Goal: Task Accomplishment & Management: Manage account settings

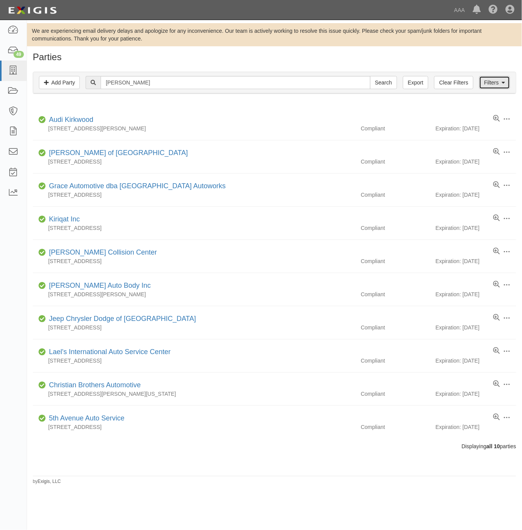
click at [494, 79] on link "Filters" at bounding box center [495, 82] width 31 height 13
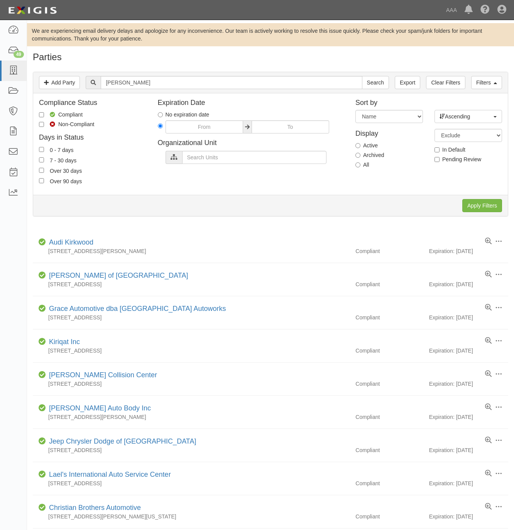
drag, startPoint x: 381, startPoint y: 164, endPoint x: 370, endPoint y: 164, distance: 10.4
click at [377, 164] on div "All" at bounding box center [389, 165] width 68 height 8
click at [365, 165] on label "All" at bounding box center [362, 165] width 14 height 8
click at [360, 165] on input "All" at bounding box center [357, 164] width 5 height 5
radio input "true"
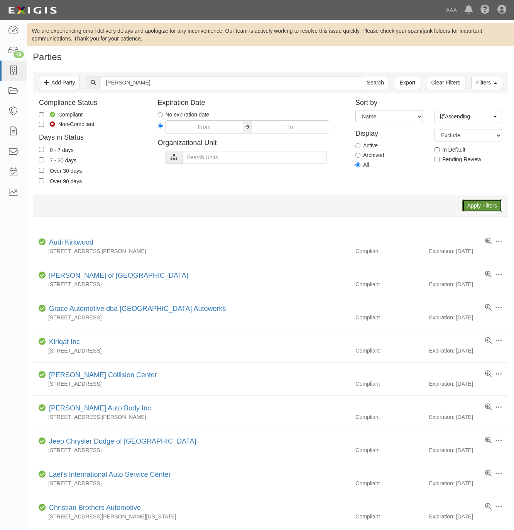
click at [495, 206] on input "Apply Filters" at bounding box center [482, 205] width 40 height 13
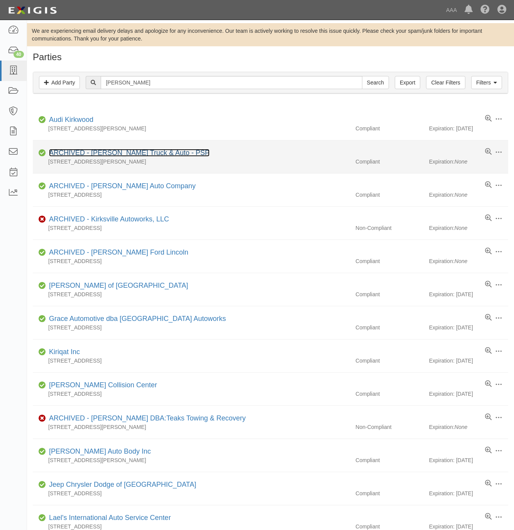
click at [146, 152] on link "ARCHIVED - Kirk's Truck & Auto - PSP" at bounding box center [129, 153] width 161 height 8
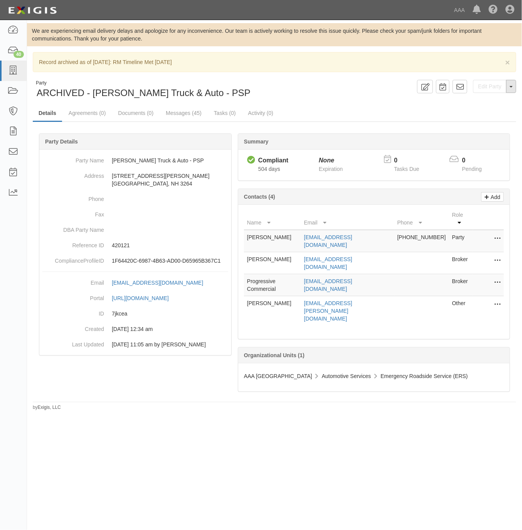
click at [511, 85] on button "Toggle Party Dropdown" at bounding box center [512, 86] width 10 height 13
click at [477, 115] on button "Unarchive Party" at bounding box center [485, 112] width 61 height 12
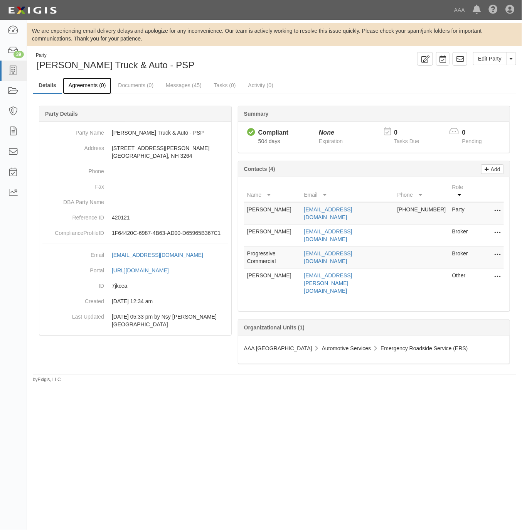
click at [96, 85] on link "Agreements (0)" at bounding box center [87, 86] width 49 height 17
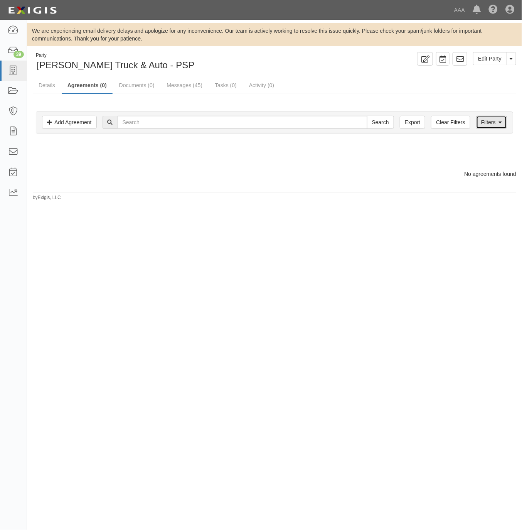
click at [492, 125] on link "Filters" at bounding box center [492, 122] width 31 height 13
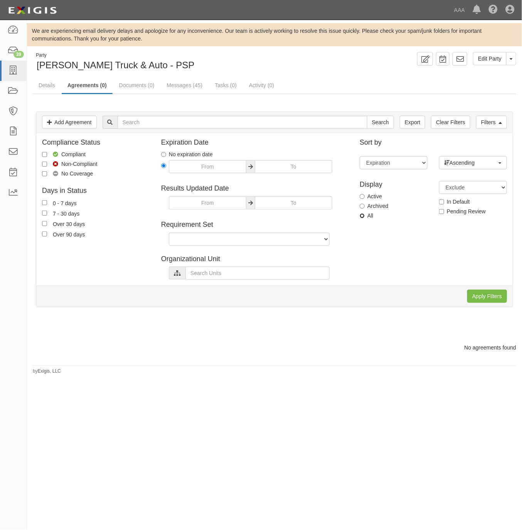
click at [364, 215] on input "All" at bounding box center [362, 215] width 5 height 5
radio input "true"
drag, startPoint x: 481, startPoint y: 295, endPoint x: 460, endPoint y: 277, distance: 27.9
click at [479, 294] on input "Apply Filters" at bounding box center [488, 296] width 40 height 13
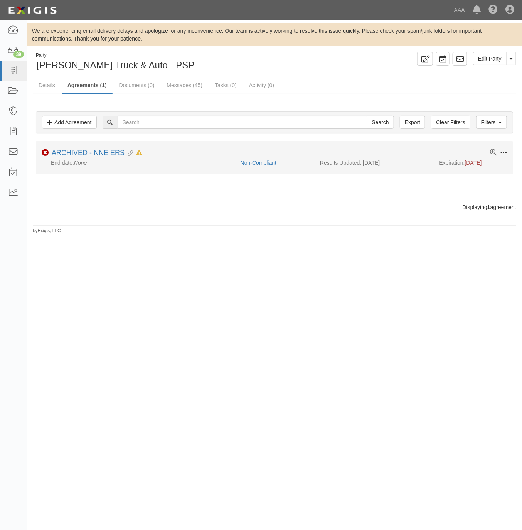
click at [504, 153] on span at bounding box center [503, 152] width 7 height 7
drag, startPoint x: 462, startPoint y: 206, endPoint x: 458, endPoint y: 204, distance: 5.2
click at [462, 206] on button "Unarchive" at bounding box center [468, 208] width 61 height 14
click at [64, 152] on link "NNE ERS" at bounding box center [67, 153] width 31 height 8
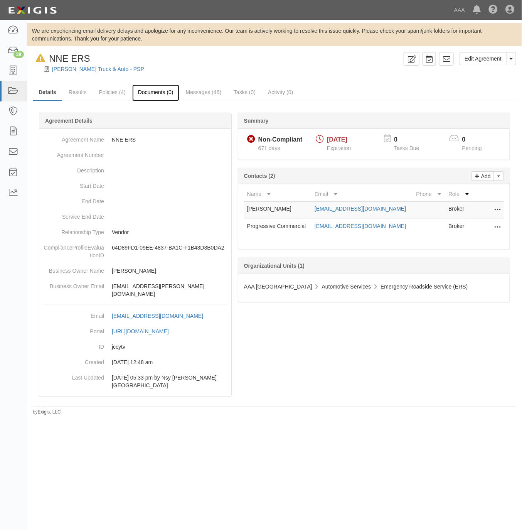
click at [147, 88] on link "Documents (0)" at bounding box center [155, 93] width 47 height 17
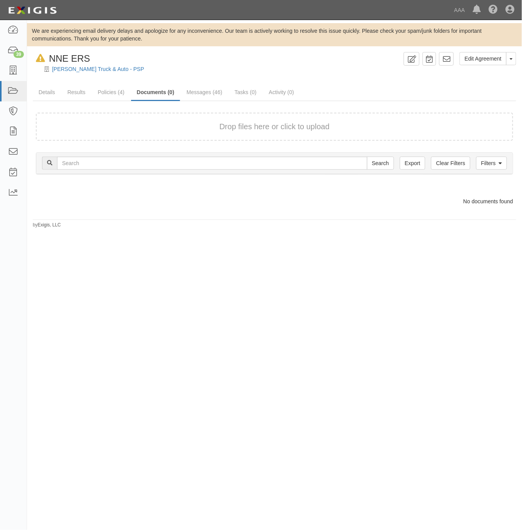
click at [194, 124] on div "Drop files here or click to upload" at bounding box center [274, 126] width 461 height 11
click at [511, 60] on button "Toggle Agreement Dropdown" at bounding box center [512, 58] width 10 height 13
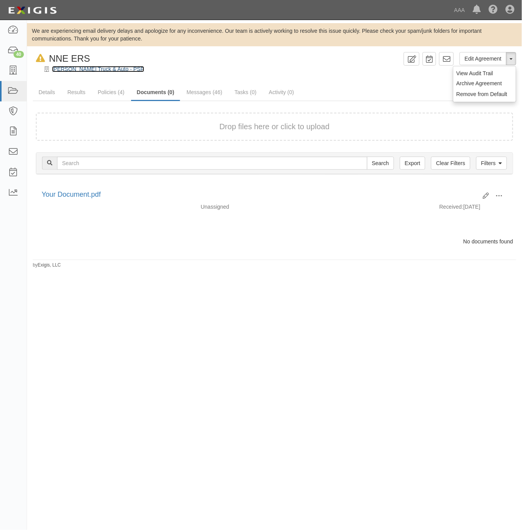
click at [70, 66] on link "[PERSON_NAME] Truck & Auto - PSP" at bounding box center [98, 69] width 92 height 6
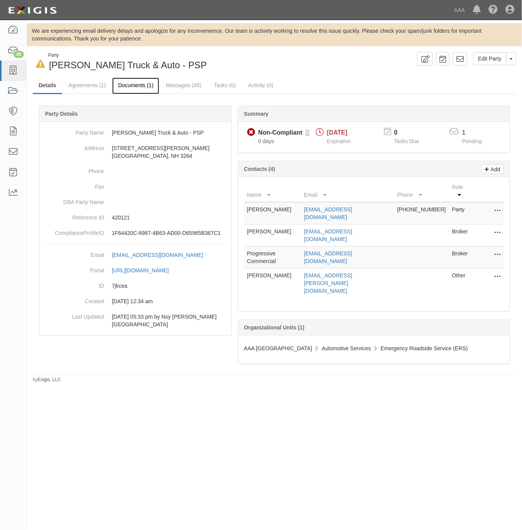
click at [134, 86] on link "Documents (1)" at bounding box center [135, 86] width 47 height 17
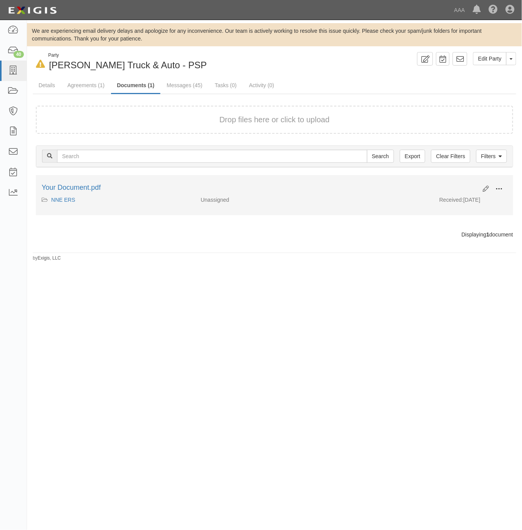
click at [507, 184] on button at bounding box center [499, 189] width 17 height 13
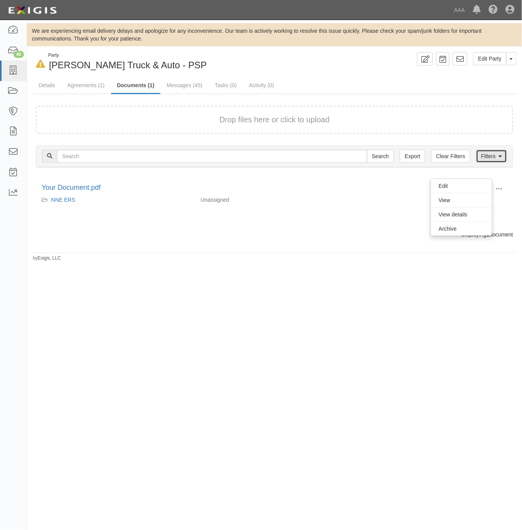
click at [499, 156] on icon at bounding box center [500, 156] width 3 height 5
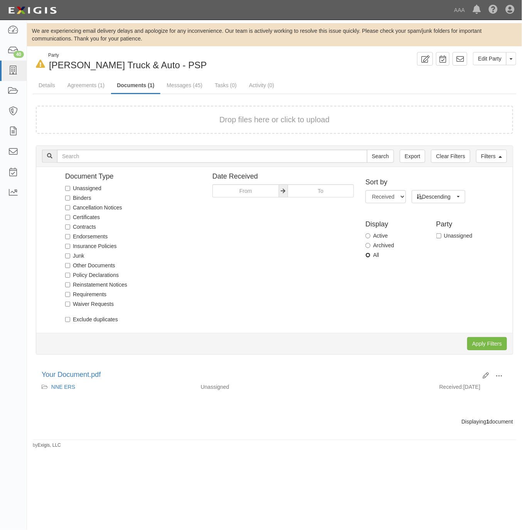
click at [370, 258] on input "All" at bounding box center [368, 255] width 5 height 5
radio input "true"
drag, startPoint x: 490, startPoint y: 345, endPoint x: 514, endPoint y: 335, distance: 26.3
click at [490, 345] on input "Apply Filters" at bounding box center [488, 343] width 40 height 13
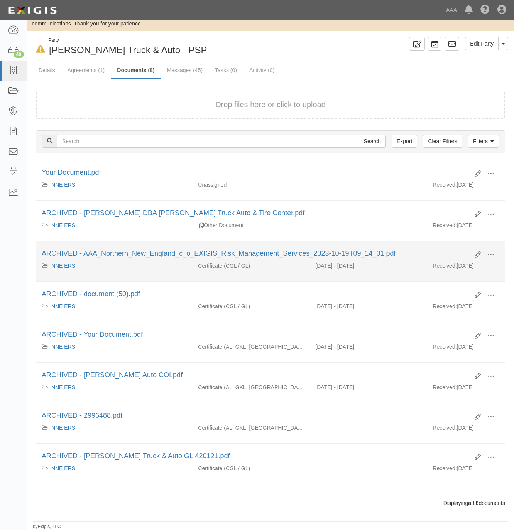
scroll to position [25, 0]
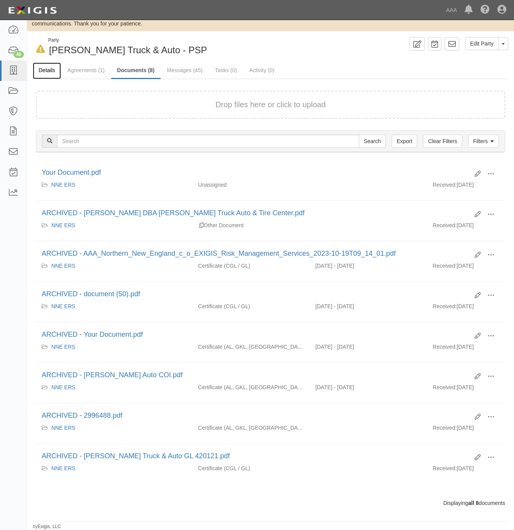
click at [46, 65] on link "Details" at bounding box center [47, 71] width 28 height 17
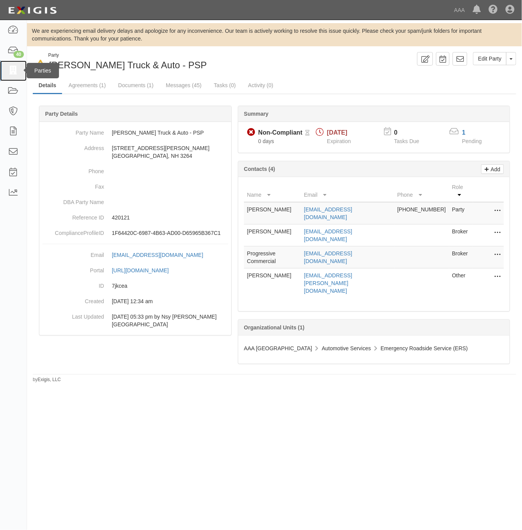
click at [16, 72] on icon at bounding box center [13, 70] width 11 height 9
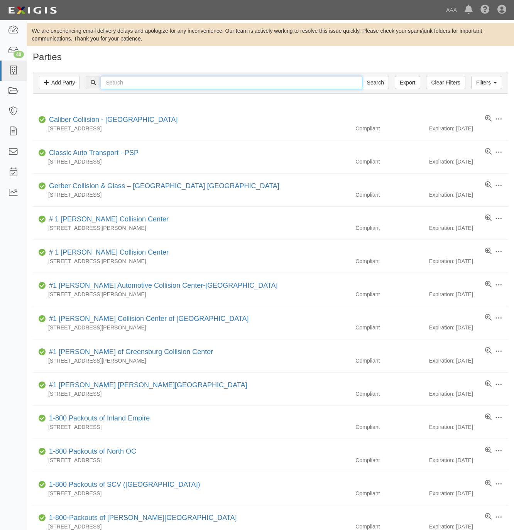
click at [243, 82] on input "text" at bounding box center [231, 82] width 261 height 13
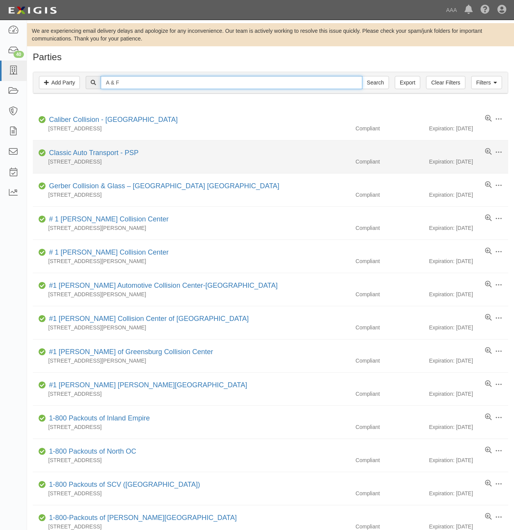
type input "A & F"
click at [362, 76] on input "Search" at bounding box center [375, 82] width 27 height 13
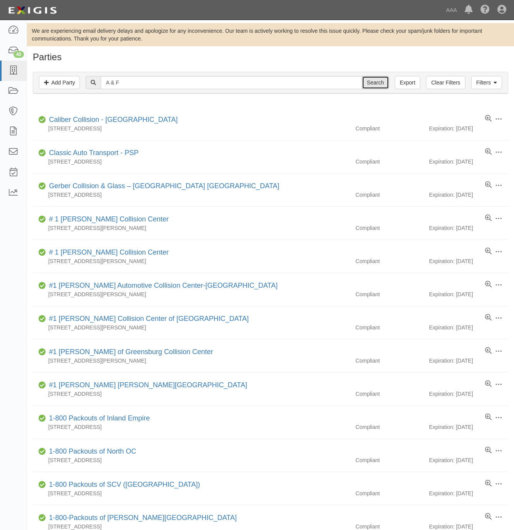
click at [372, 82] on input "Search" at bounding box center [375, 82] width 27 height 13
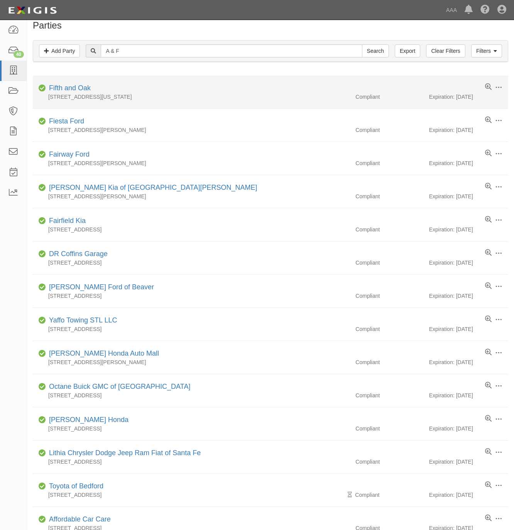
scroll to position [25, 0]
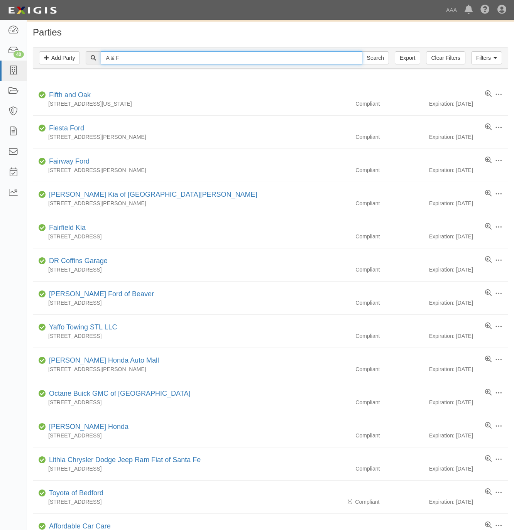
click at [204, 58] on input "A & F" at bounding box center [231, 57] width 261 height 13
paste input "Quik"
type input "Quik"
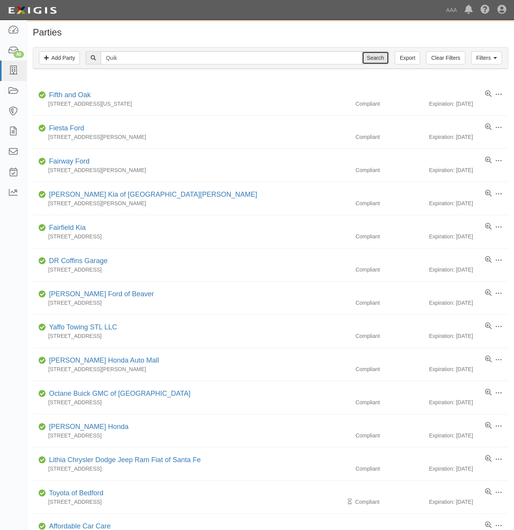
click at [372, 59] on input "Search" at bounding box center [375, 57] width 27 height 13
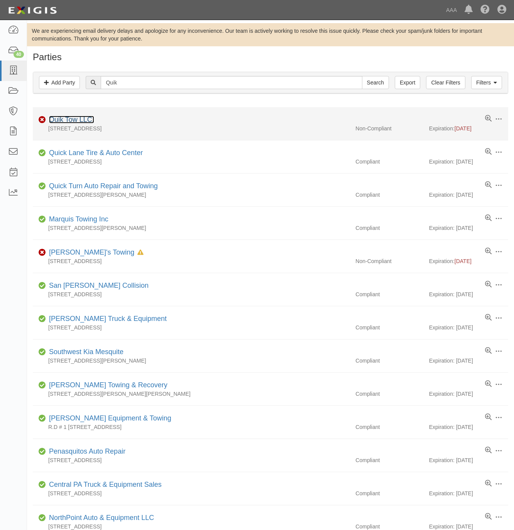
click at [63, 118] on link "Quik Tow LLC." at bounding box center [71, 120] width 45 height 8
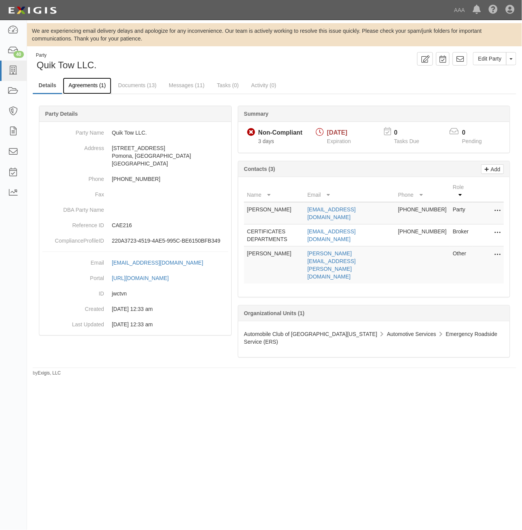
drag, startPoint x: 81, startPoint y: 83, endPoint x: 88, endPoint y: 81, distance: 7.3
click at [81, 84] on link "Agreements (1)" at bounding box center [87, 86] width 49 height 17
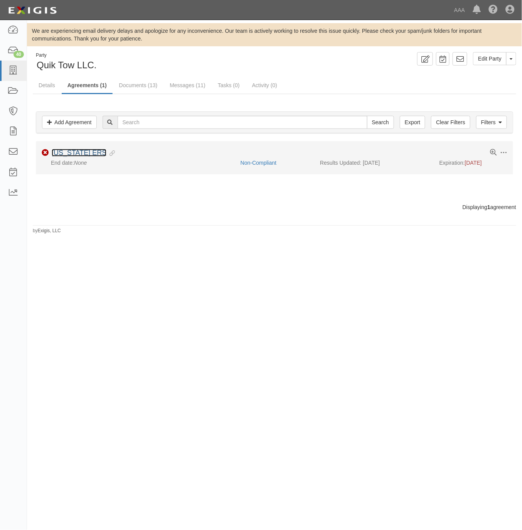
click at [86, 153] on link "[US_STATE] ERS" at bounding box center [79, 153] width 55 height 8
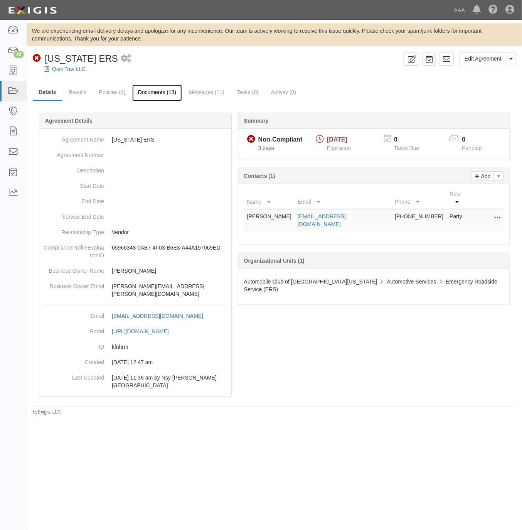
click at [162, 91] on link "Documents (13)" at bounding box center [157, 93] width 50 height 17
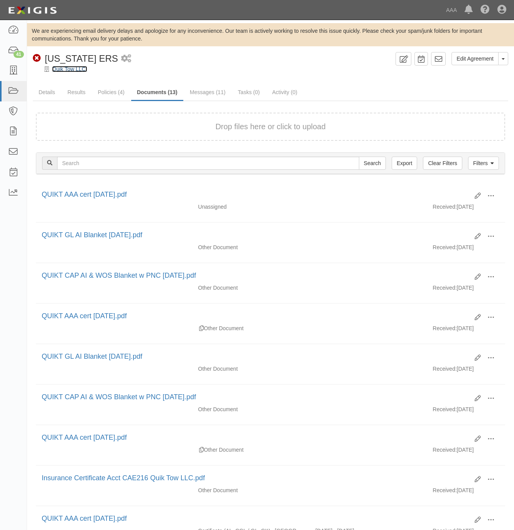
click at [58, 68] on link "Quik Tow LLC." at bounding box center [69, 69] width 35 height 6
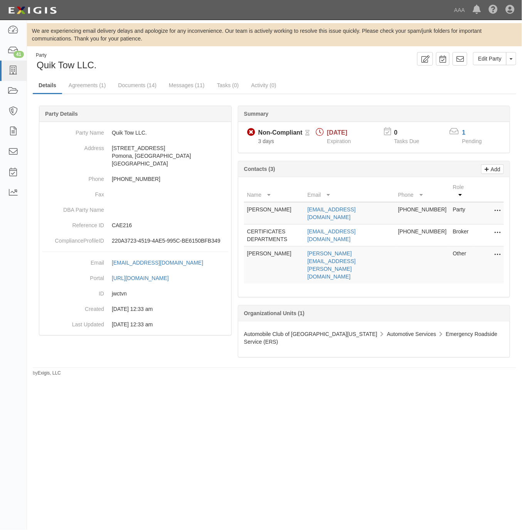
click at [496, 234] on icon at bounding box center [498, 233] width 6 height 10
drag, startPoint x: 475, startPoint y: 233, endPoint x: 497, endPoint y: 217, distance: 27.1
click at [475, 232] on link "Edit" at bounding box center [470, 231] width 61 height 14
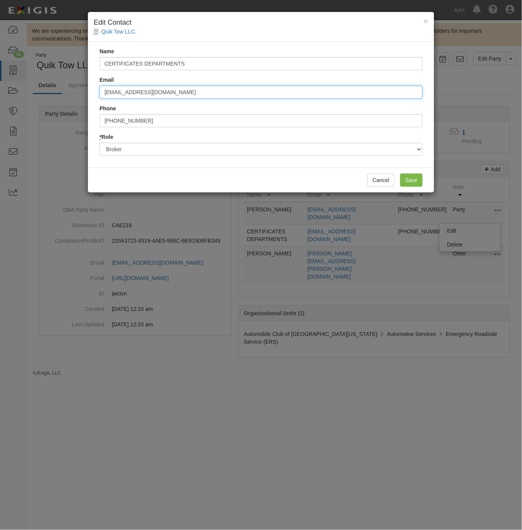
click at [199, 90] on input "coi@callpattyinsurance.com" at bounding box center [261, 92] width 323 height 13
paste input "erts@sierrapacificagency"
type input "[EMAIL_ADDRESS][DOMAIN_NAME]"
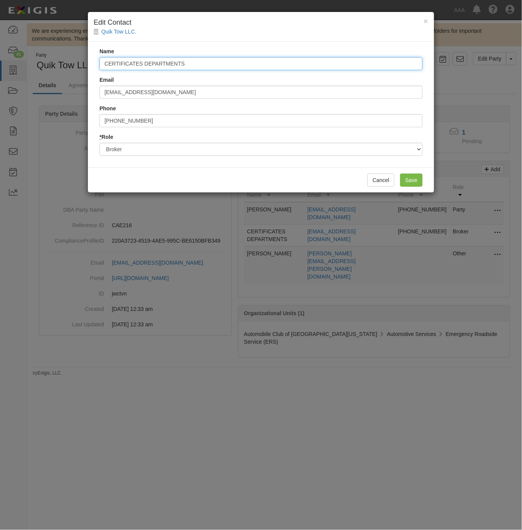
click at [188, 61] on input "CERTIFICATES DEPARTMENTS" at bounding box center [261, 63] width 323 height 13
paste input "[PERSON_NAME]"
type input "[PERSON_NAME]"
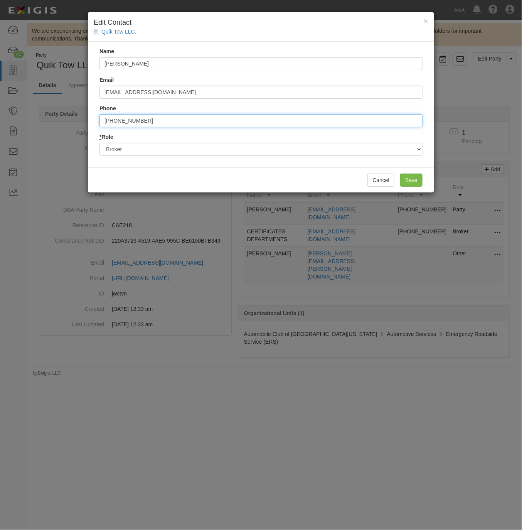
click at [176, 117] on input "714-332-0373" at bounding box center [261, 120] width 323 height 13
paste input "800.520.1641"
type input "800.520.1641"
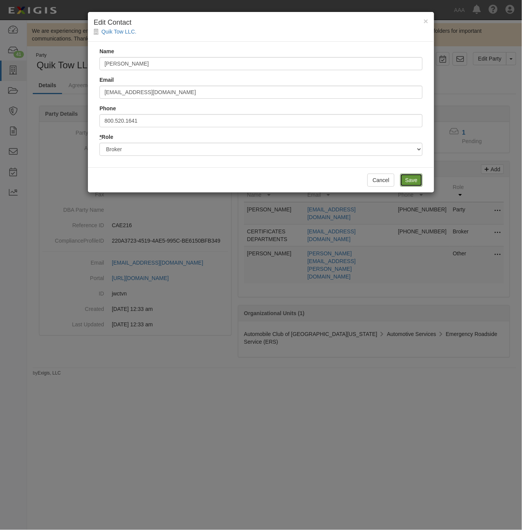
click at [409, 181] on input "Save" at bounding box center [412, 180] width 22 height 13
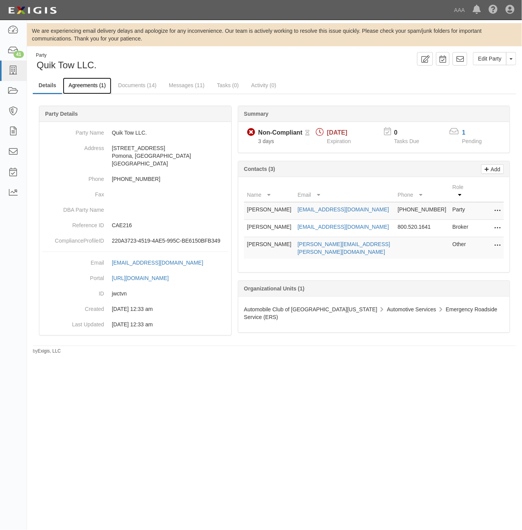
click at [79, 84] on link "Agreements (1)" at bounding box center [87, 86] width 49 height 17
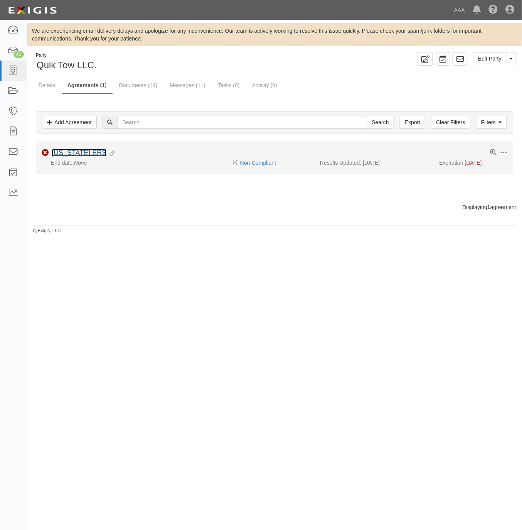
click at [71, 152] on link "California ERS" at bounding box center [79, 153] width 55 height 8
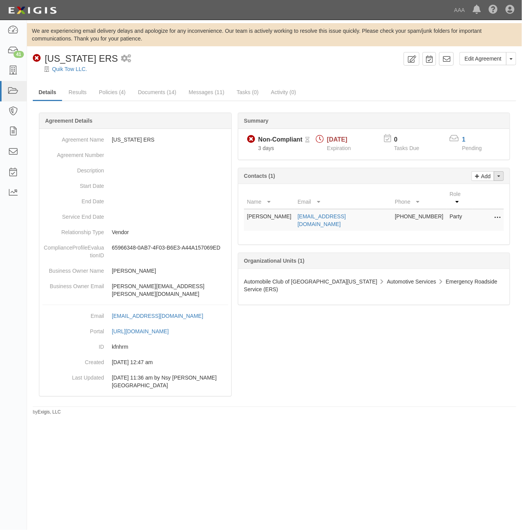
click at [500, 175] on button "Toggle Contact Dropdown" at bounding box center [499, 176] width 10 height 10
drag, startPoint x: 475, startPoint y: 189, endPoint x: 414, endPoint y: 183, distance: 61.2
click at [473, 189] on link "Change contacts" at bounding box center [473, 190] width 61 height 10
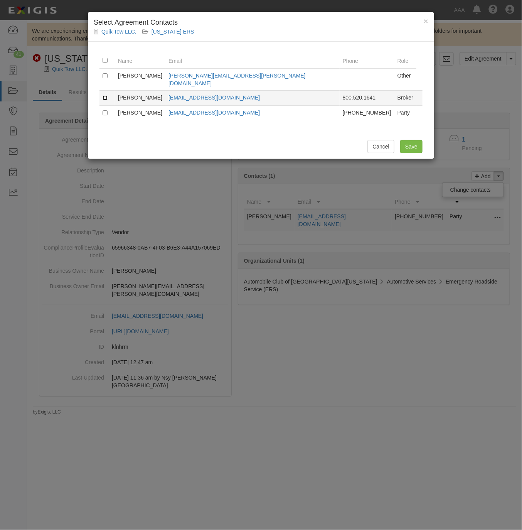
click at [106, 95] on input "checkbox" at bounding box center [105, 97] width 5 height 5
checkbox input "true"
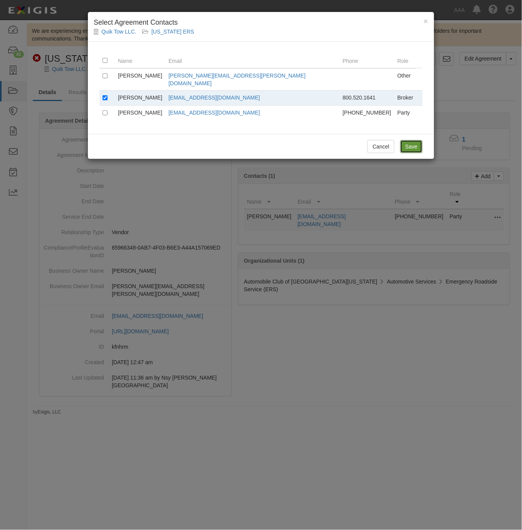
click at [411, 143] on input "Save" at bounding box center [412, 146] width 22 height 13
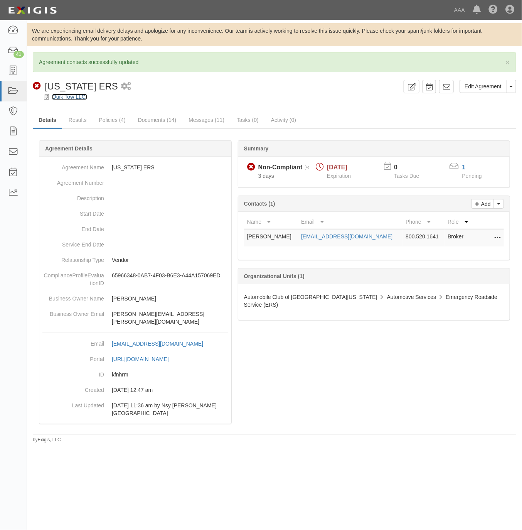
drag, startPoint x: 63, startPoint y: 98, endPoint x: 122, endPoint y: 87, distance: 60.0
click at [63, 97] on link "Quik Tow LLC." at bounding box center [69, 97] width 35 height 6
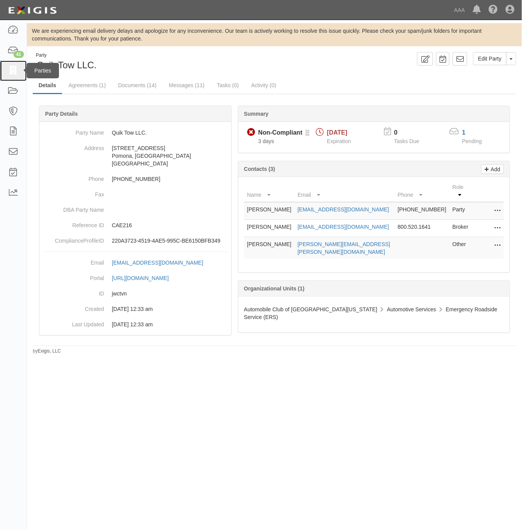
click at [7, 69] on link at bounding box center [13, 71] width 27 height 20
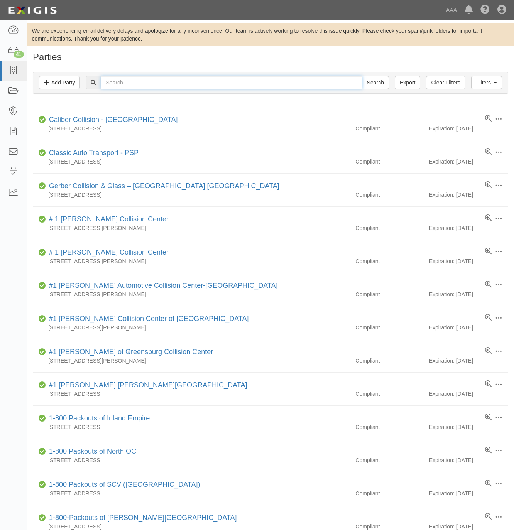
click at [120, 81] on input "text" at bounding box center [231, 82] width 261 height 13
paste input "Goodyear"
type input "Goodyear"
click at [375, 81] on input "Search" at bounding box center [375, 82] width 27 height 13
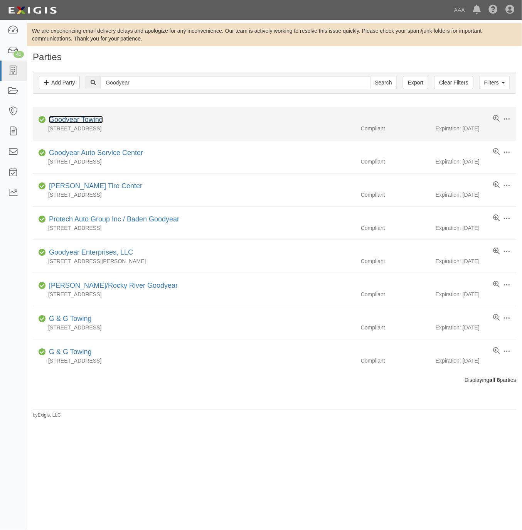
click at [69, 120] on link "Goodyear Towing" at bounding box center [76, 120] width 54 height 8
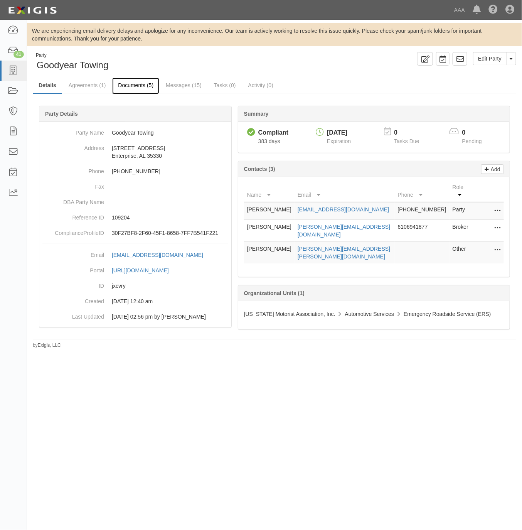
click at [132, 82] on link "Documents (5)" at bounding box center [135, 86] width 47 height 17
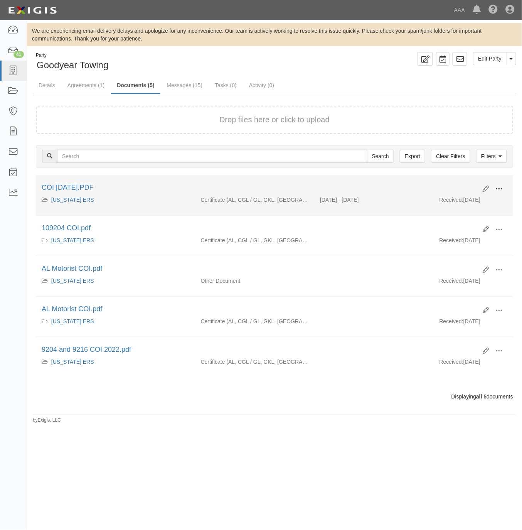
drag, startPoint x: 500, startPoint y: 187, endPoint x: 472, endPoint y: 197, distance: 30.4
click at [499, 187] on span at bounding box center [499, 189] width 7 height 7
click at [458, 200] on link "View" at bounding box center [461, 200] width 61 height 14
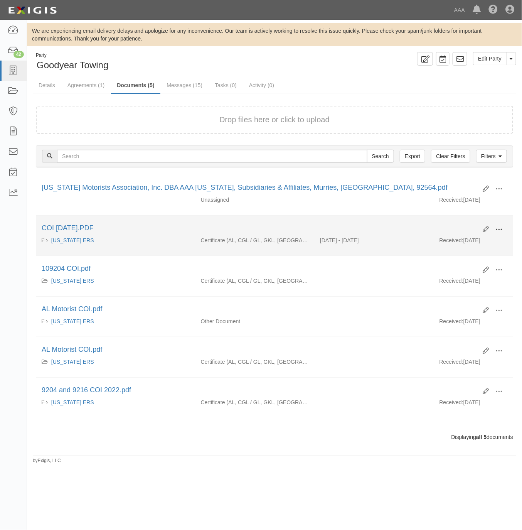
click at [496, 235] on button at bounding box center [499, 229] width 17 height 13
click at [460, 242] on link "View" at bounding box center [461, 241] width 61 height 14
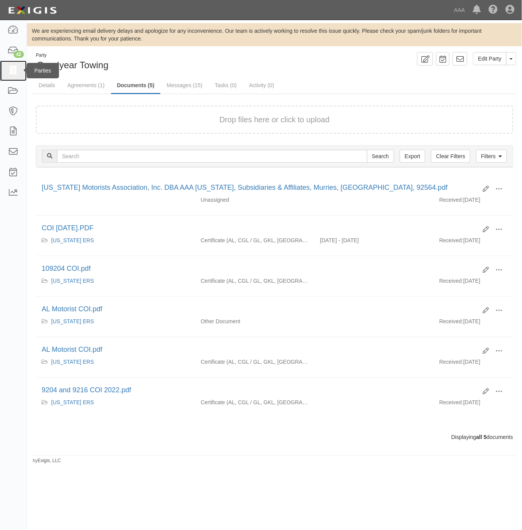
click at [12, 68] on icon at bounding box center [13, 70] width 11 height 9
